Goal: Information Seeking & Learning: Find specific fact

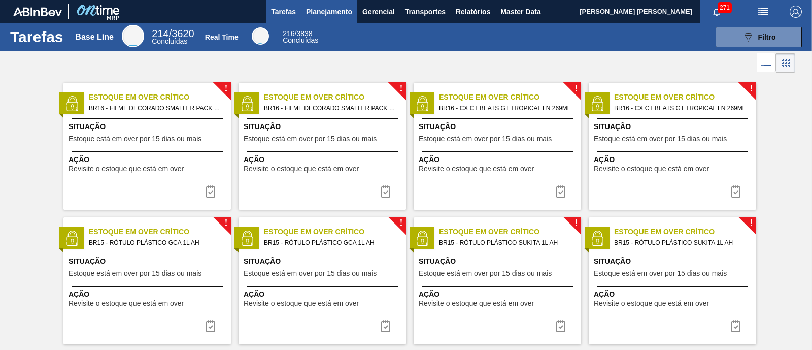
click at [332, 10] on span "Planejamento" at bounding box center [329, 12] width 46 height 12
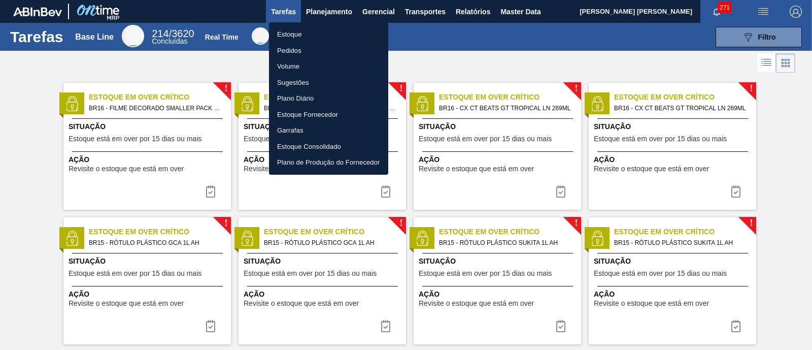
click at [302, 36] on li "Estoque" at bounding box center [328, 34] width 119 height 16
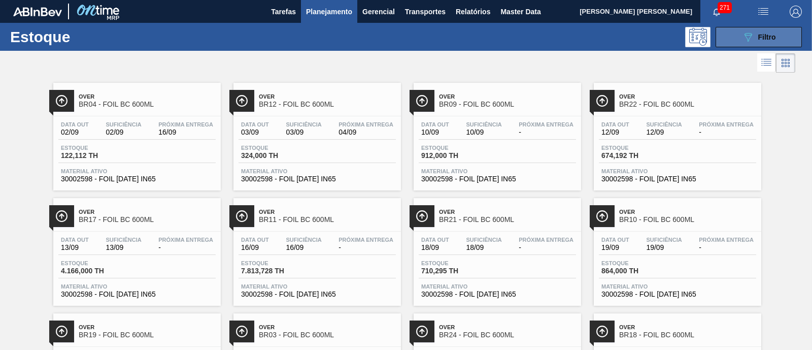
click at [750, 35] on icon "089F7B8B-B2A5-4AFE-B5C0-19BA573D28AC" at bounding box center [748, 37] width 12 height 12
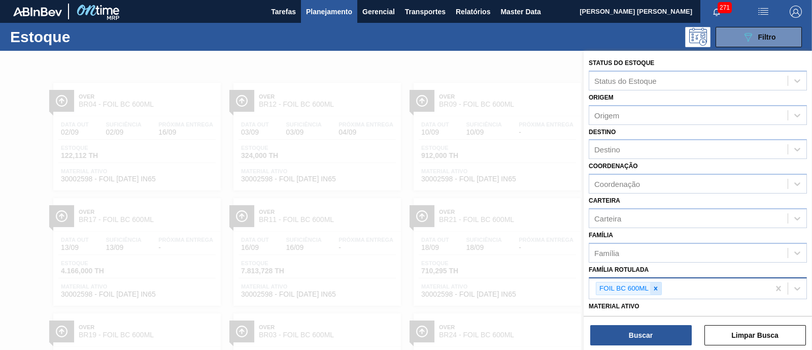
click at [660, 288] on div at bounding box center [655, 288] width 11 height 13
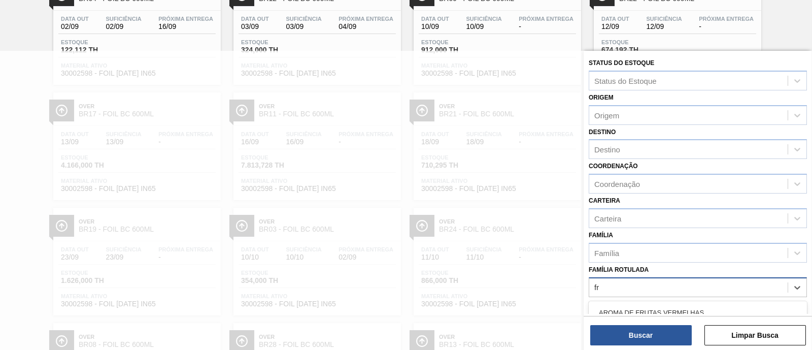
type Rotulada "f"
type Rotulada "skol 1"
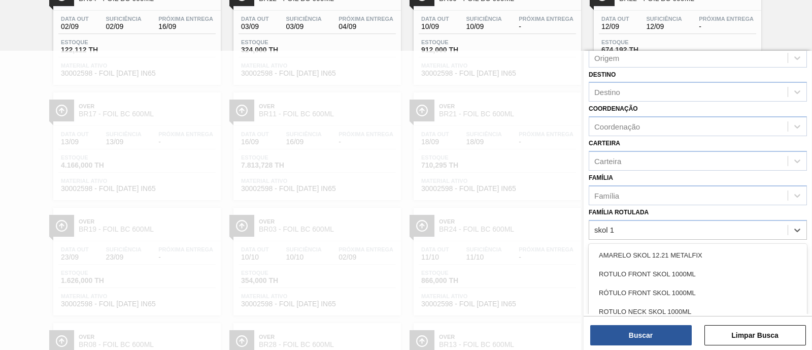
scroll to position [126, 0]
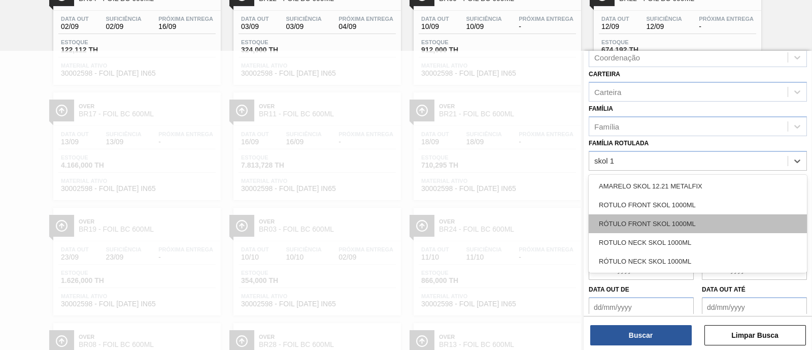
click at [725, 223] on div "RÓTULO FRONT SKOL 1000ML" at bounding box center [697, 223] width 218 height 19
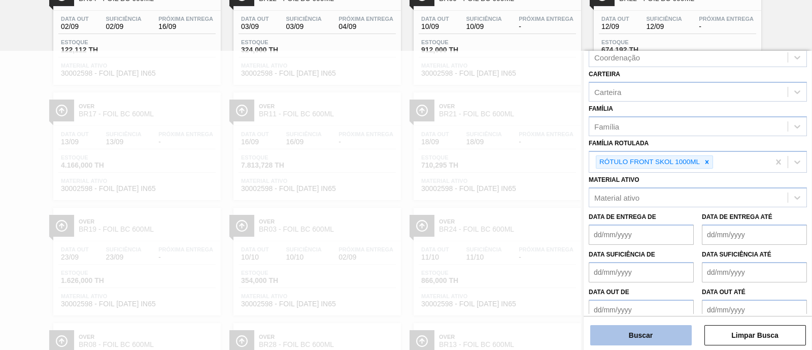
click at [633, 330] on button "Buscar" at bounding box center [640, 335] width 101 height 20
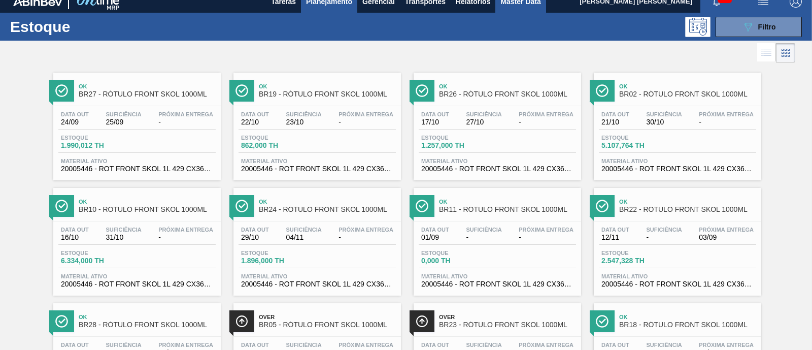
scroll to position [0, 0]
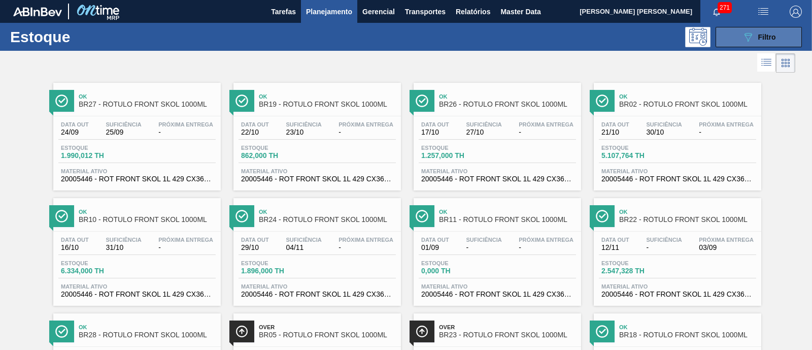
click at [779, 33] on button "089F7B8B-B2A5-4AFE-B5C0-19BA573D28AC Filtro" at bounding box center [758, 37] width 86 height 20
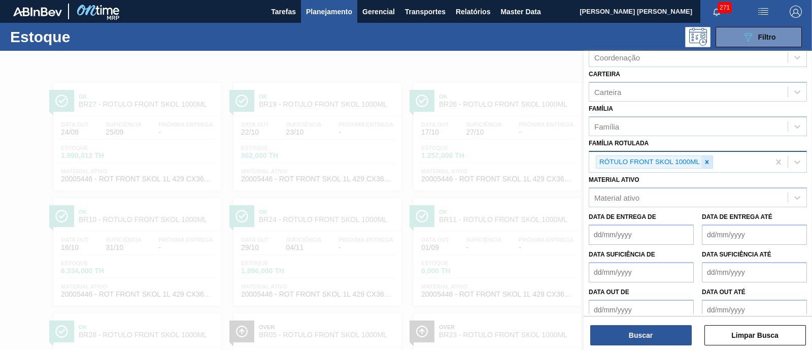
click at [709, 161] on icon at bounding box center [706, 161] width 7 height 7
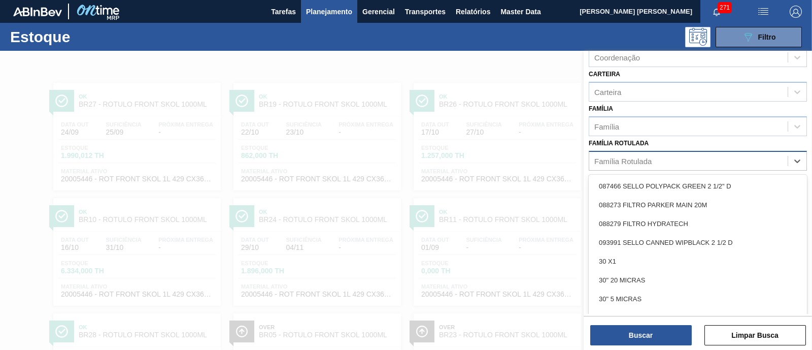
click at [709, 161] on div "Família Rotulada" at bounding box center [688, 160] width 198 height 15
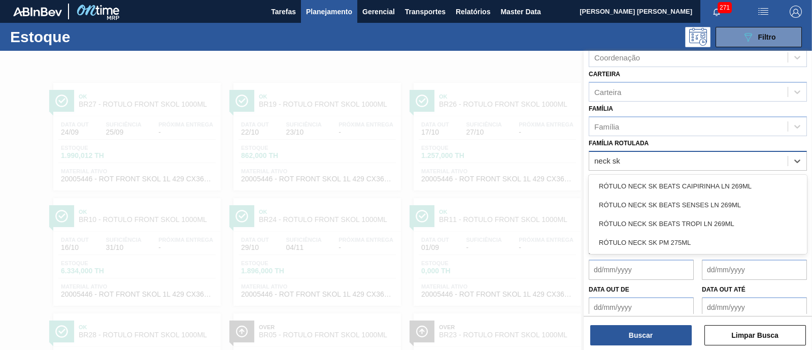
type Rotulada "neck sk"
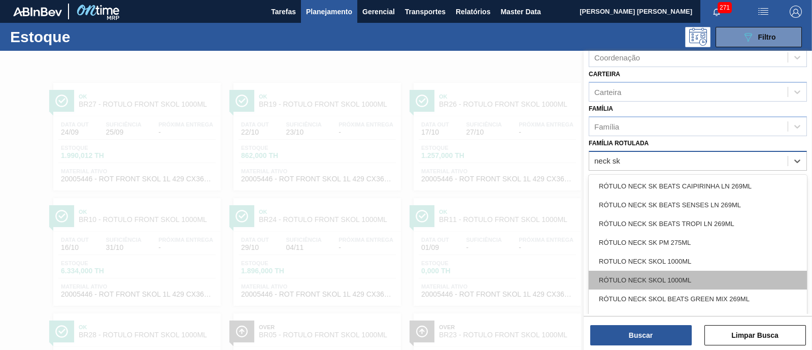
click at [708, 273] on div "RÓTULO NECK SKOL 1000ML" at bounding box center [697, 279] width 218 height 19
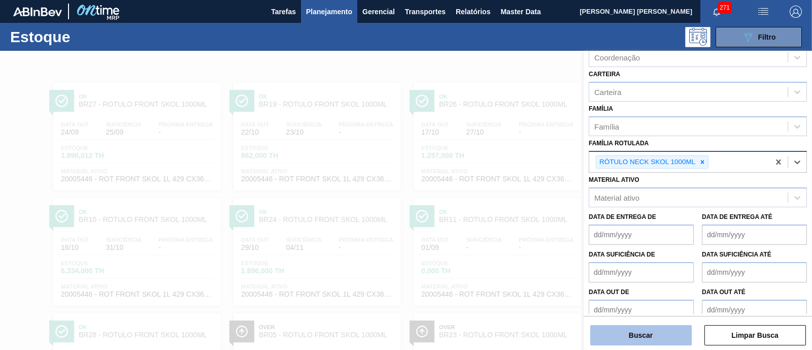
click at [672, 330] on button "Buscar" at bounding box center [640, 335] width 101 height 20
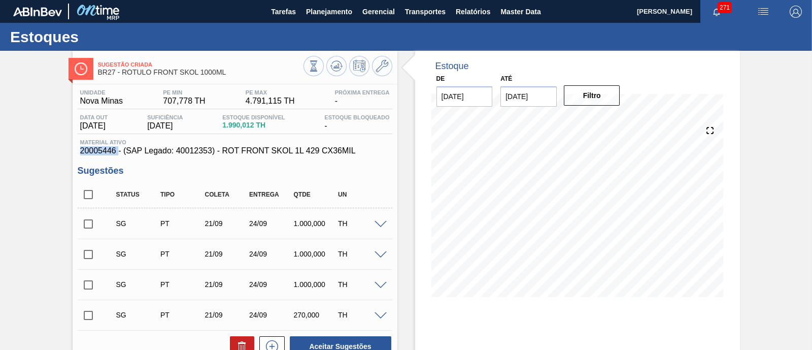
drag, startPoint x: 117, startPoint y: 151, endPoint x: 76, endPoint y: 155, distance: 41.3
click at [76, 155] on div "Unidade Nova Minas PE MIN 707,778 TH PE MAX 4.791,115 TH Próxima Entrega - Data…" at bounding box center [235, 282] width 325 height 397
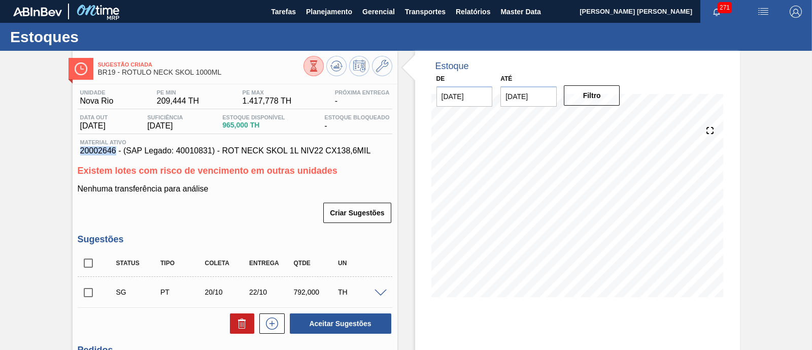
drag, startPoint x: 81, startPoint y: 150, endPoint x: 115, endPoint y: 150, distance: 34.0
click at [115, 150] on div "Material ativo 20002646 - (SAP Legado: 40010831) - ROT NECK SKOL 1L NIV22 CX138…" at bounding box center [235, 147] width 315 height 16
copy span "20002646"
